Goal: Obtain resource: Download file/media

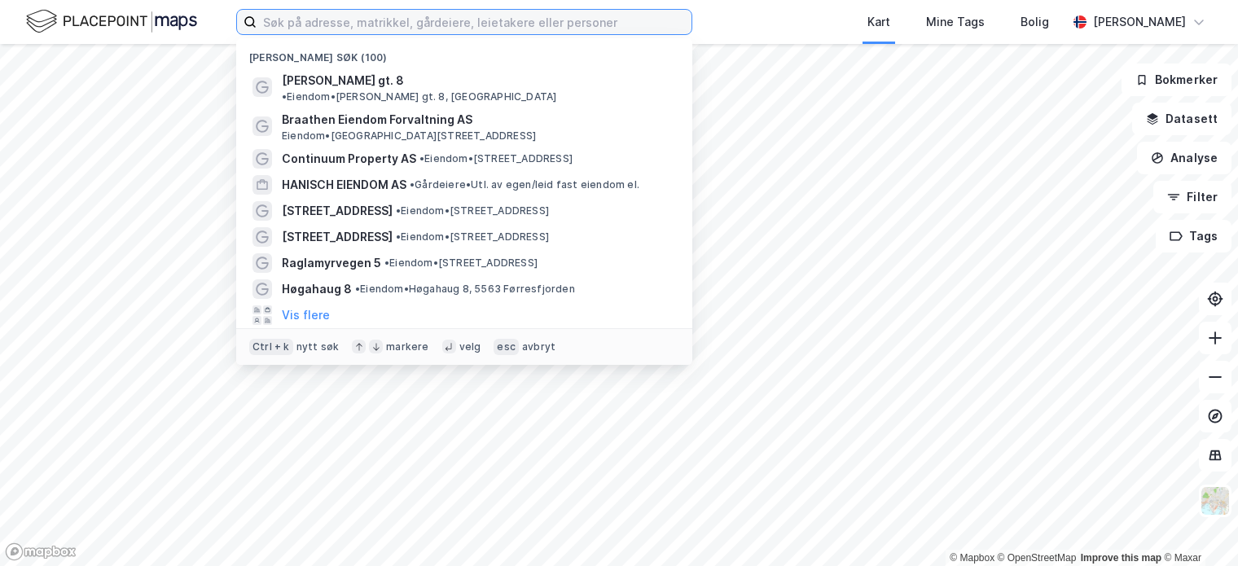
click at [324, 24] on input at bounding box center [474, 22] width 435 height 24
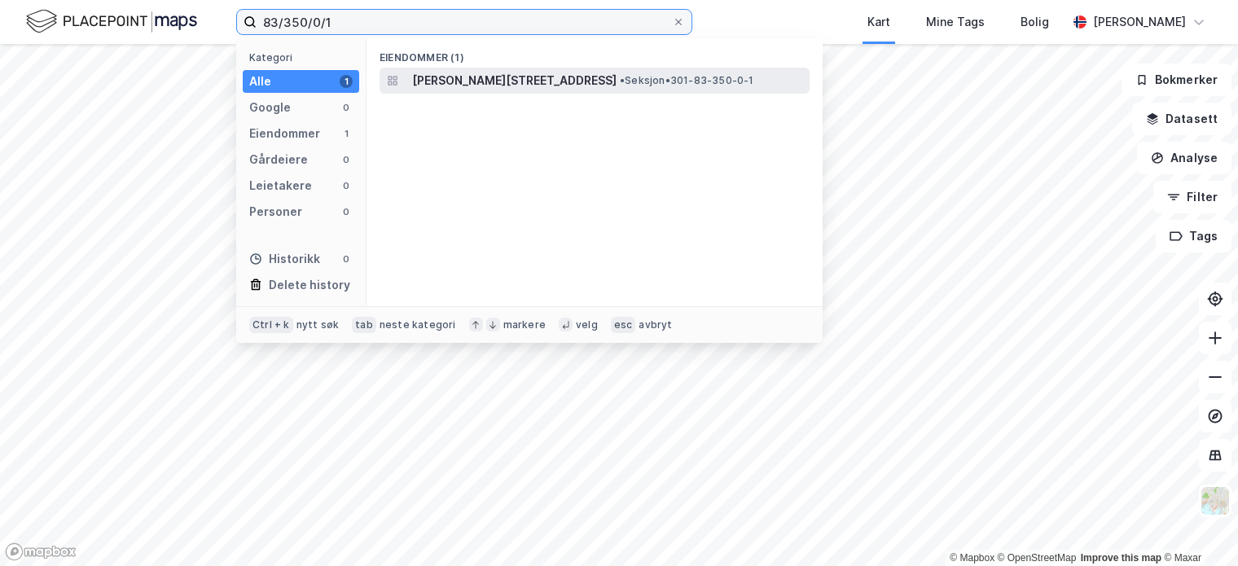
type input "83/350/0/1"
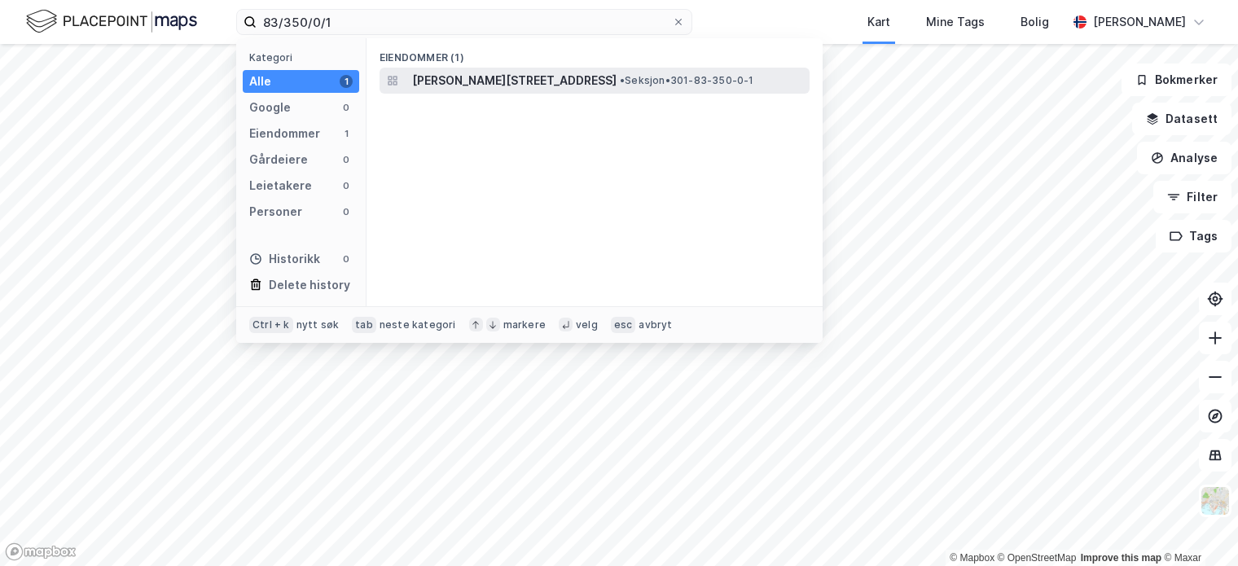
click at [599, 72] on span "[PERSON_NAME][STREET_ADDRESS]" at bounding box center [514, 81] width 204 height 20
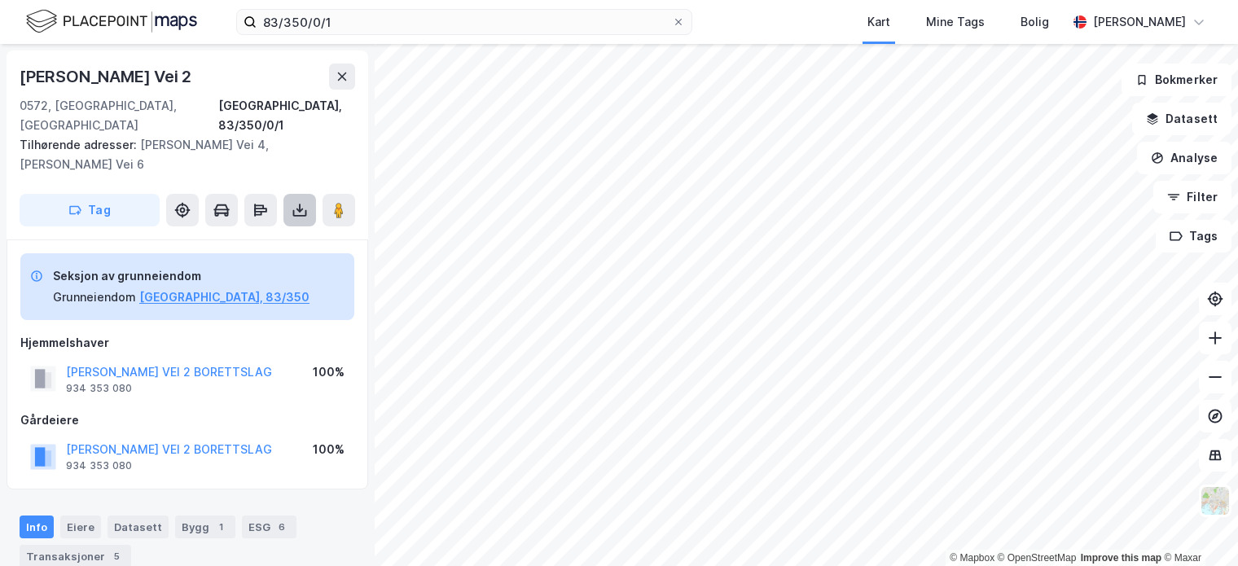
click at [294, 202] on icon at bounding box center [300, 210] width 16 height 16
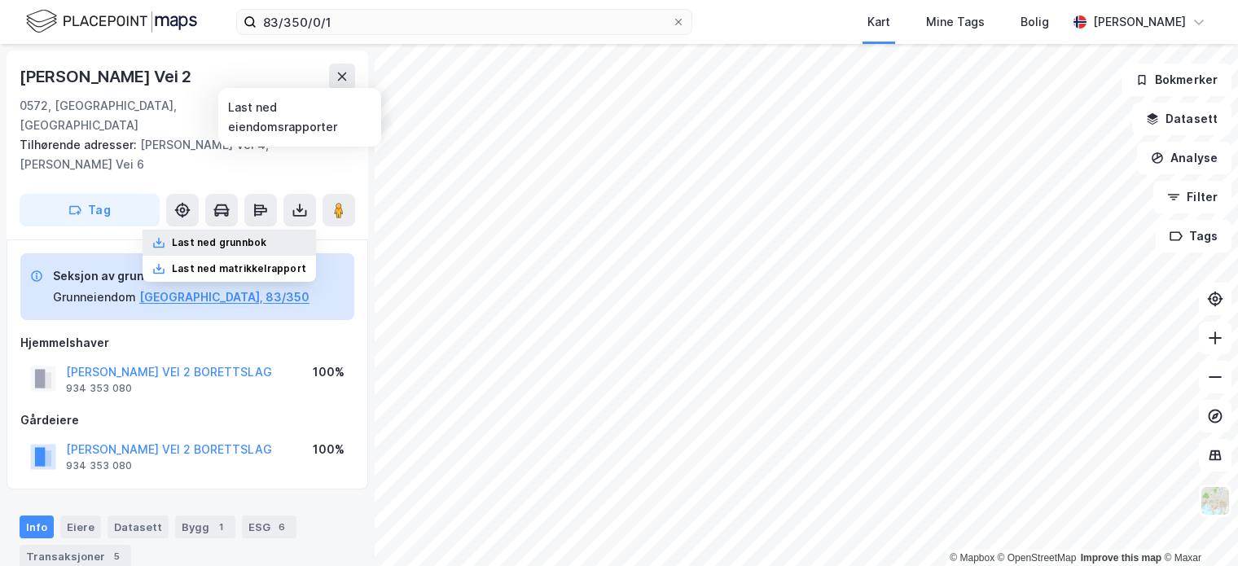
click at [217, 236] on div "Last ned grunnbok" at bounding box center [219, 242] width 94 height 13
